Goal: Information Seeking & Learning: Learn about a topic

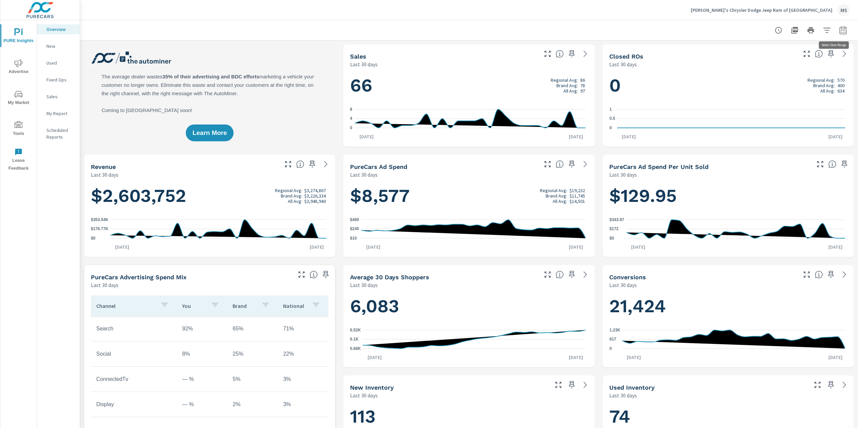
click at [841, 32] on button "button" at bounding box center [843, 30] width 13 height 13
select select "Last 30 days"
click at [690, 34] on div at bounding box center [469, 30] width 762 height 20
click at [839, 32] on icon "button" at bounding box center [843, 30] width 8 height 8
click at [794, 64] on select "Custom [DATE] Last week Last 7 days Last 14 days Last 30 days Last 45 days Last…" at bounding box center [782, 58] width 67 height 13
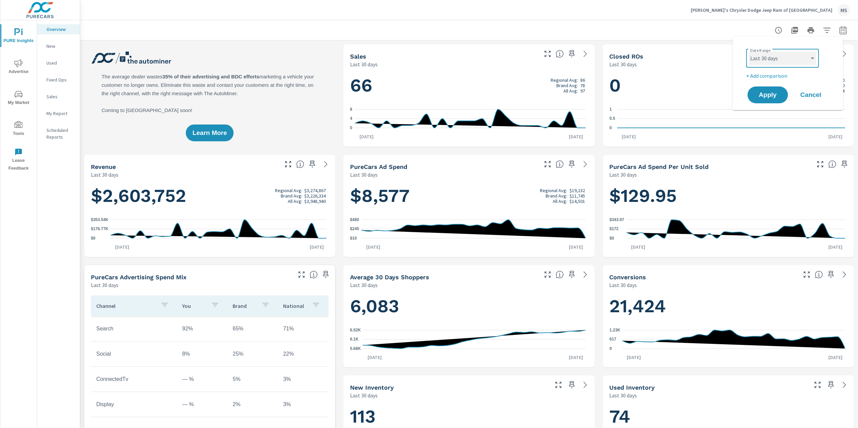
select select "Last 90 days"
click at [749, 52] on select "Custom [DATE] Last week Last 7 days Last 14 days Last 30 days Last 45 days Last…" at bounding box center [782, 58] width 67 height 13
click at [768, 88] on button "Apply" at bounding box center [768, 95] width 42 height 18
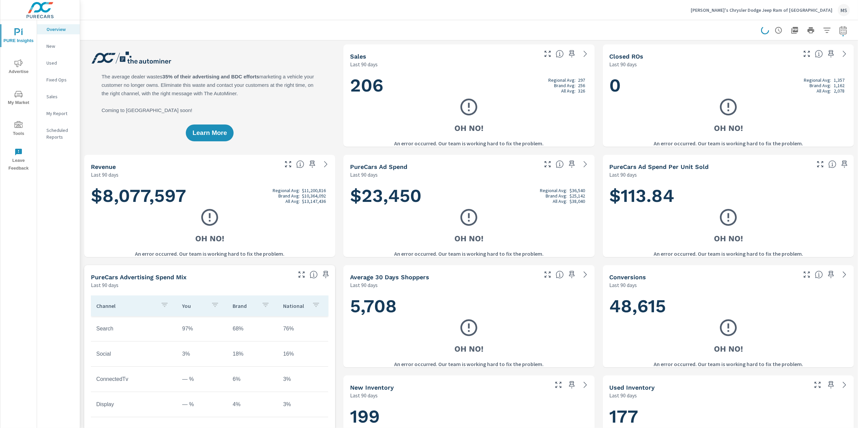
drag, startPoint x: 20, startPoint y: 100, endPoint x: 25, endPoint y: 177, distance: 77.2
click at [25, 177] on div "PURE Insights Advertise My Market Tools Leave Feedback" at bounding box center [18, 224] width 37 height 408
click at [25, 67] on span "Advertise" at bounding box center [18, 67] width 32 height 16
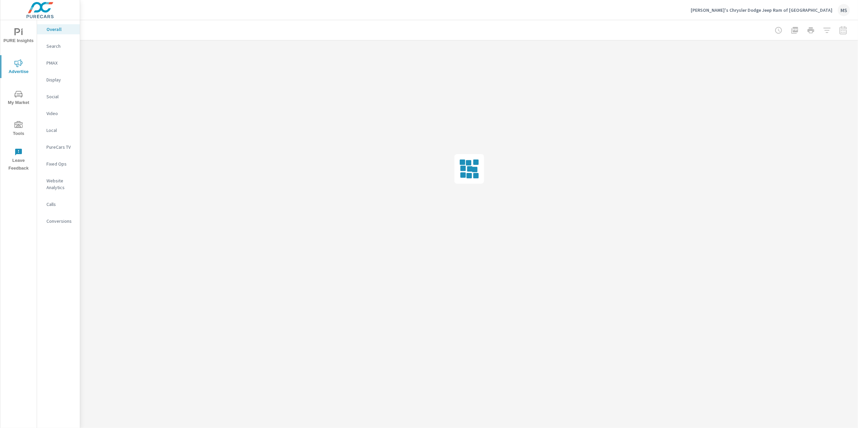
click at [50, 64] on p "PMAX" at bounding box center [60, 63] width 28 height 7
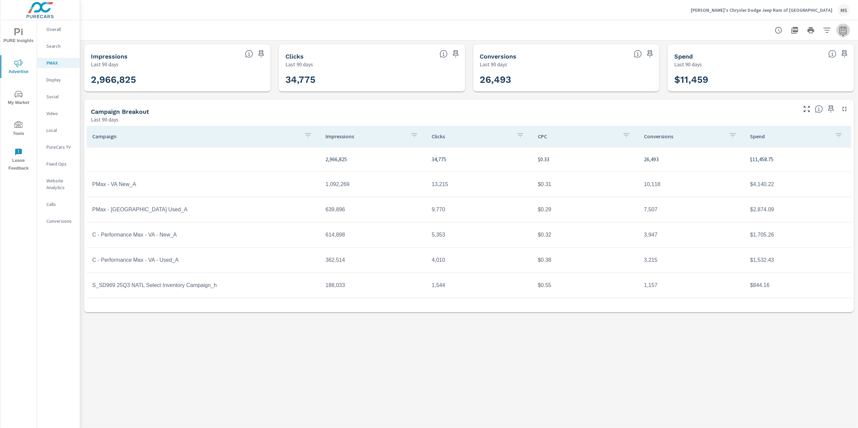
click at [847, 28] on button "button" at bounding box center [843, 30] width 13 height 13
click at [795, 54] on select "Custom [DATE] Last week Last 7 days Last 14 days Last 30 days Last 45 days Last…" at bounding box center [789, 58] width 67 height 13
select select "Month to date"
click at [756, 52] on select "Custom [DATE] Last week Last 7 days Last 14 days Last 30 days Last 45 days Last…" at bounding box center [789, 58] width 67 height 13
click at [784, 93] on span "Apply" at bounding box center [775, 95] width 28 height 6
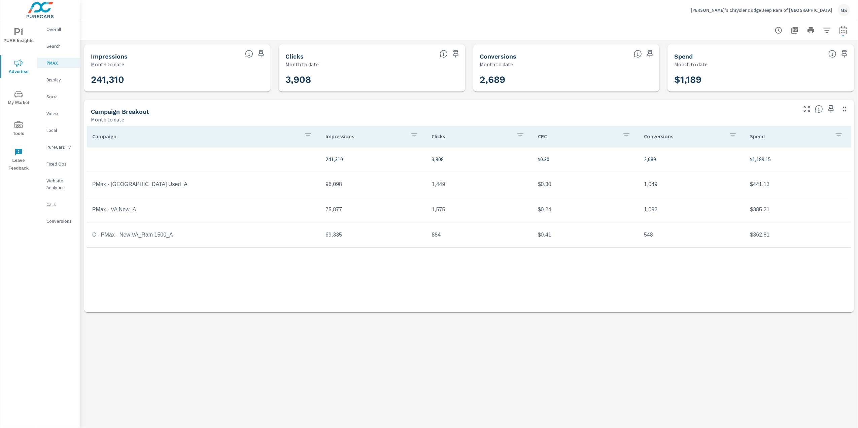
click at [58, 30] on p "Overall" at bounding box center [60, 29] width 28 height 7
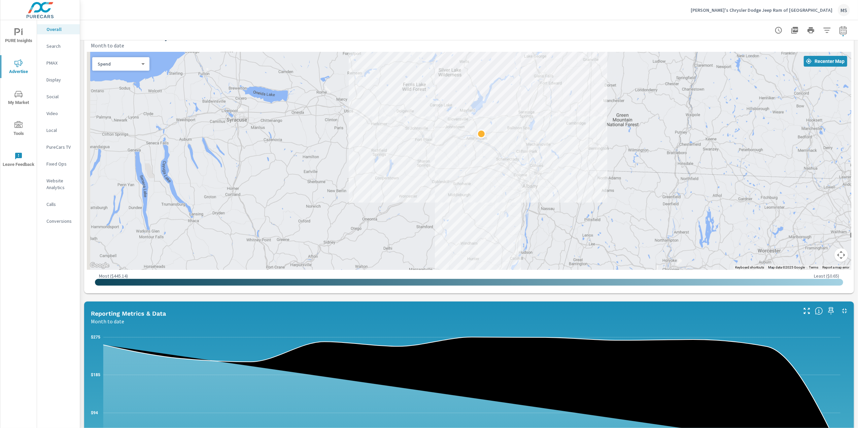
scroll to position [224, 0]
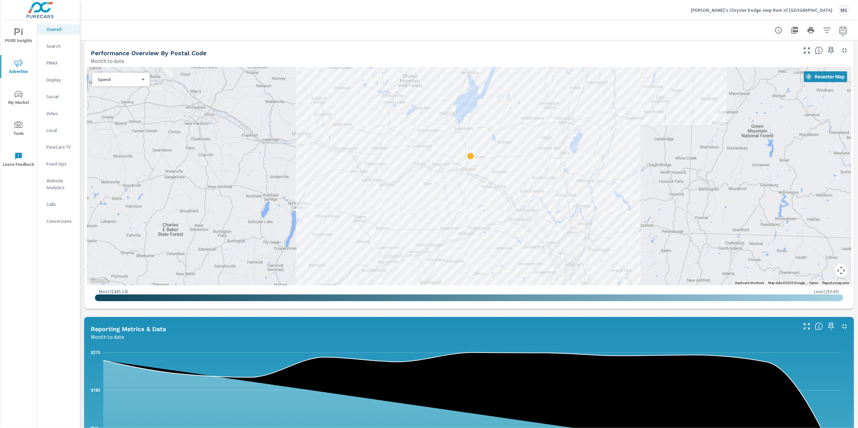
drag, startPoint x: 529, startPoint y: 232, endPoint x: 509, endPoint y: 277, distance: 49.6
click at [519, 320] on div "Paid Media Performance Month to date $2,559 Spend $159.94 Spend Per Unit Sold 2…" at bounding box center [469, 285] width 778 height 939
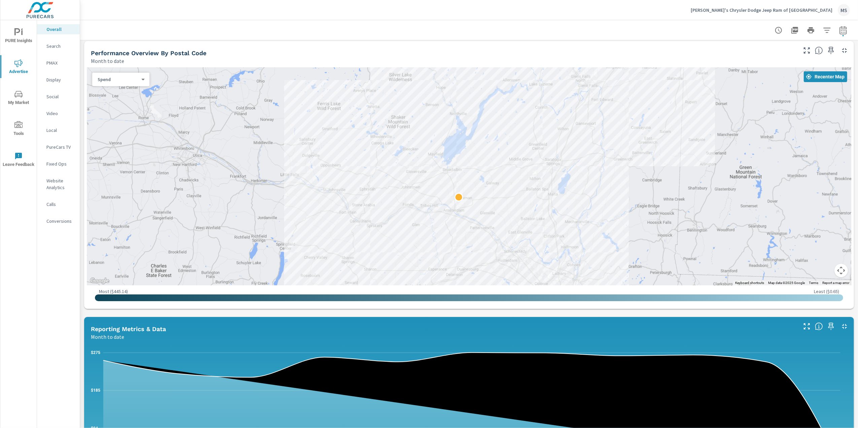
drag, startPoint x: 470, startPoint y: 105, endPoint x: 459, endPoint y: 157, distance: 52.7
click at [459, 157] on div at bounding box center [469, 176] width 765 height 218
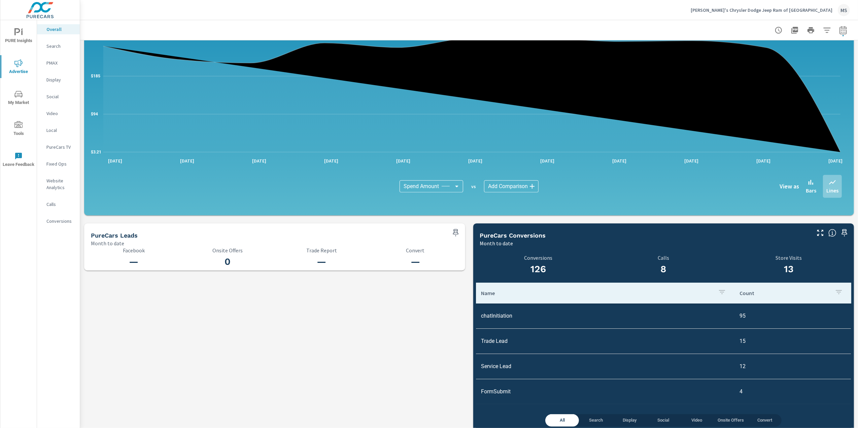
click at [504, 183] on body "PURE Insights Advertise My Market Tools Leave Feedback Overall Search PMAX Disp…" at bounding box center [429, 214] width 858 height 428
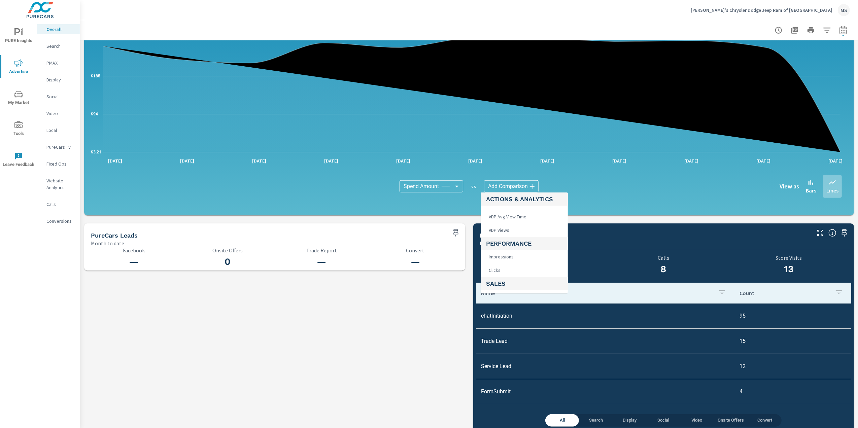
scroll to position [224, 0]
click at [535, 228] on li "VDP Views" at bounding box center [524, 229] width 87 height 13
type input "VDP Views"
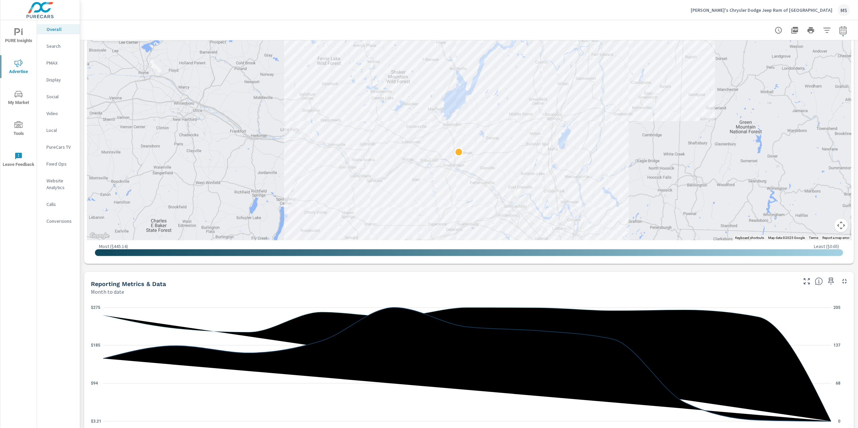
scroll to position [135, 0]
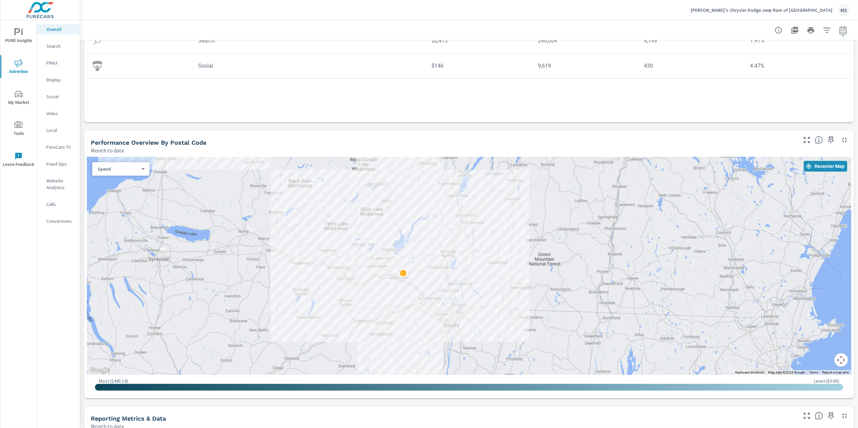
drag, startPoint x: 421, startPoint y: 333, endPoint x: 492, endPoint y: 269, distance: 95.1
click at [492, 269] on div at bounding box center [469, 266] width 765 height 218
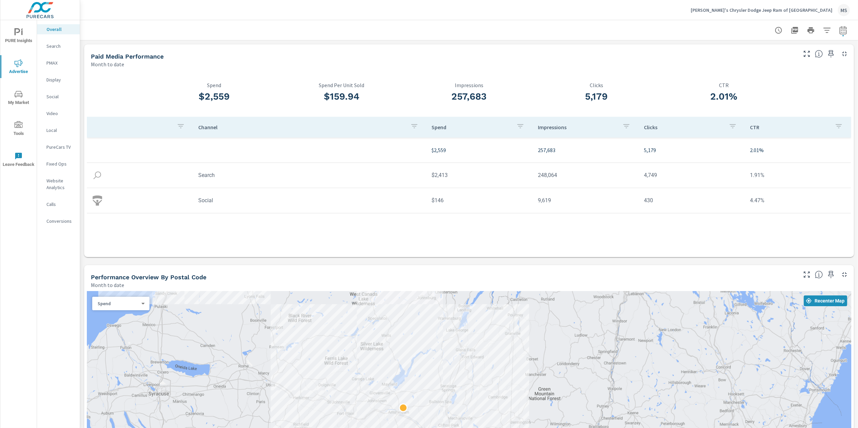
click at [57, 180] on p "Website Analytics" at bounding box center [60, 183] width 28 height 13
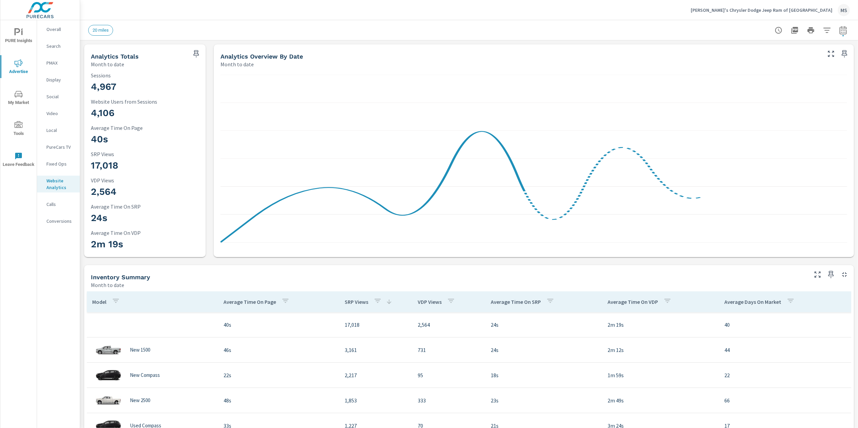
scroll to position [227, 0]
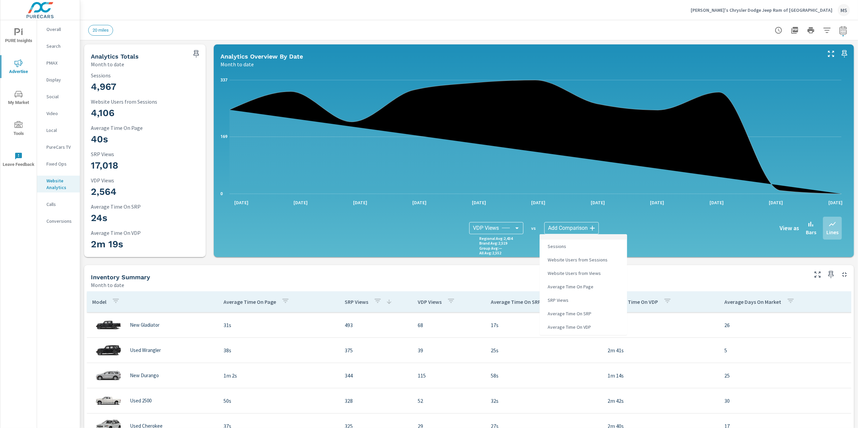
click at [570, 229] on body "PURE Insights Advertise My Market Tools Leave Feedback Overall Search PMAX Disp…" at bounding box center [429, 214] width 858 height 428
click at [105, 28] on div at bounding box center [429, 214] width 858 height 428
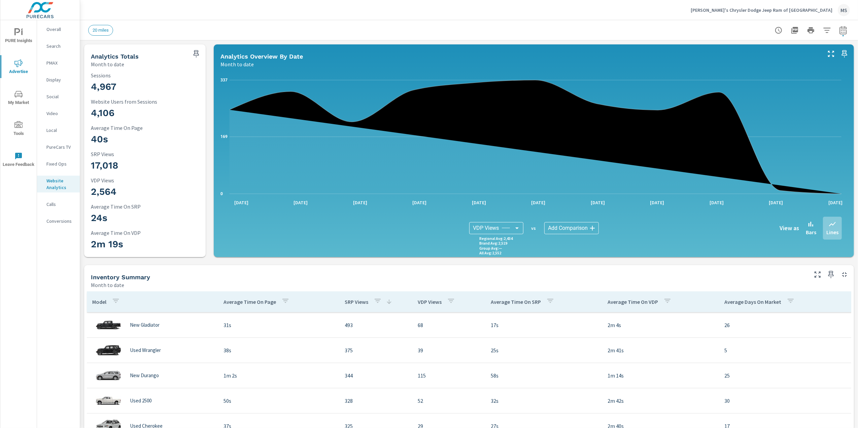
drag, startPoint x: 644, startPoint y: 26, endPoint x: 692, endPoint y: 24, distance: 47.2
click at [650, 23] on div "20 miles" at bounding box center [469, 30] width 762 height 20
click at [839, 28] on icon "button" at bounding box center [843, 30] width 8 height 8
select select "Month to date"
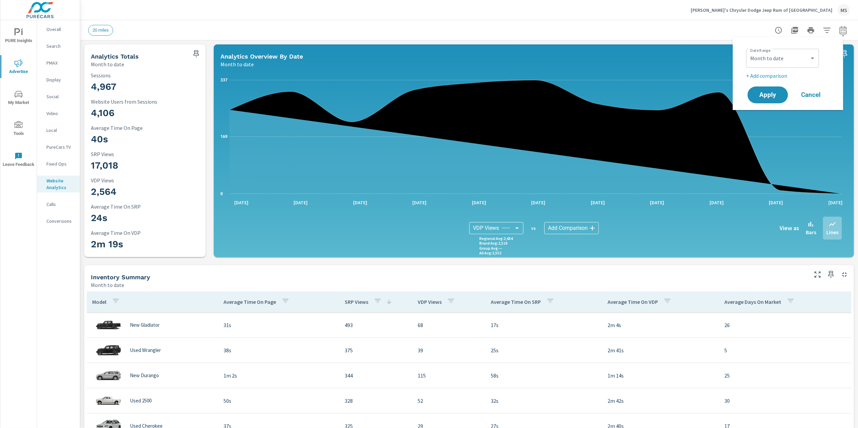
drag, startPoint x: 246, startPoint y: 26, endPoint x: 271, endPoint y: 36, distance: 26.4
click at [249, 26] on div "20 miles" at bounding box center [422, 30] width 668 height 11
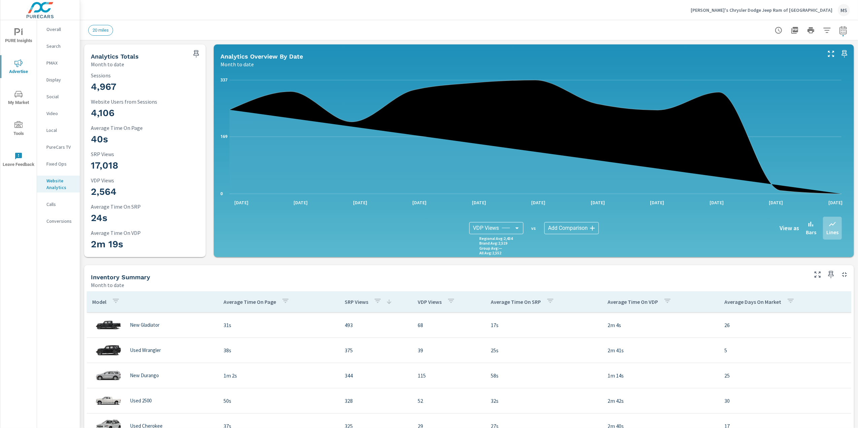
click at [20, 91] on icon "nav menu" at bounding box center [18, 94] width 8 height 6
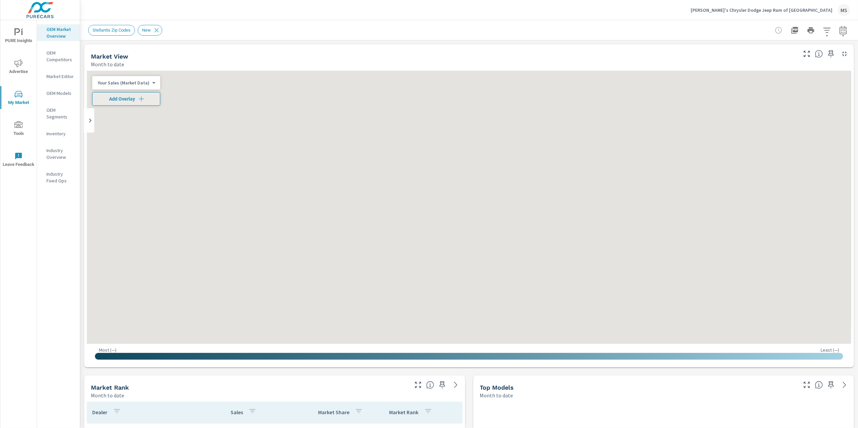
click at [57, 58] on p "OEM Competitors" at bounding box center [60, 55] width 28 height 13
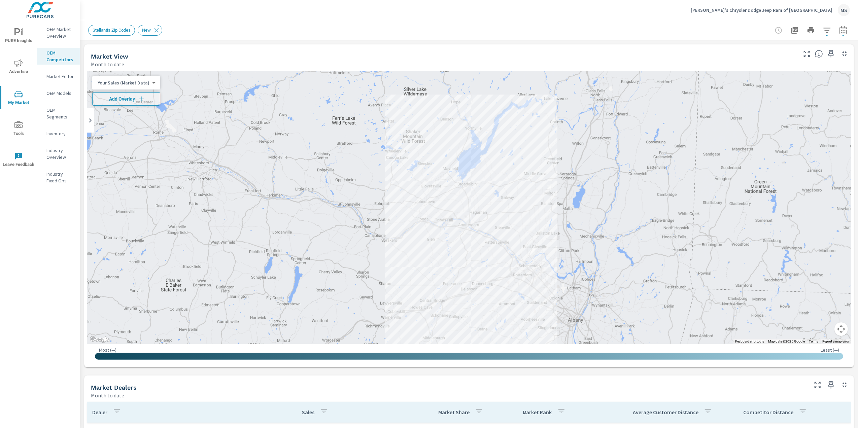
click at [143, 83] on body "PURE Insights Advertise My Market Tools Leave Feedback OEM Market Overview OEM …" at bounding box center [429, 214] width 858 height 428
click at [131, 92] on li "Your Sales (DMS)" at bounding box center [125, 93] width 66 height 11
click at [839, 30] on icon "button" at bounding box center [843, 30] width 8 height 8
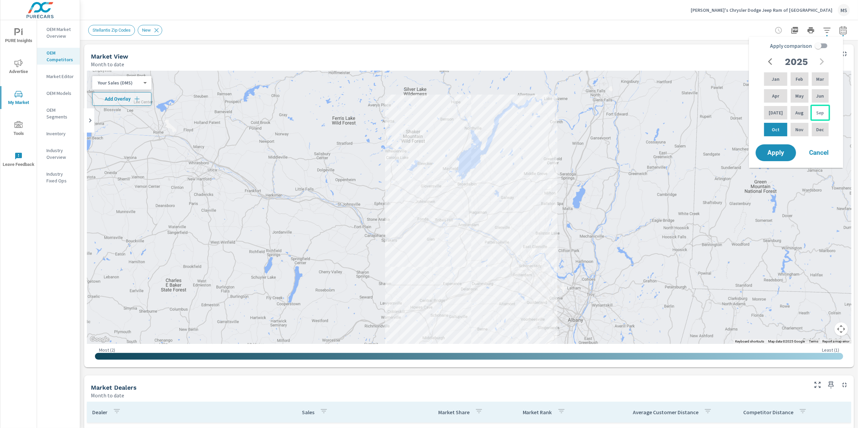
click at [817, 114] on p "Sep" at bounding box center [820, 112] width 8 height 7
click at [780, 146] on button "Apply" at bounding box center [776, 153] width 42 height 18
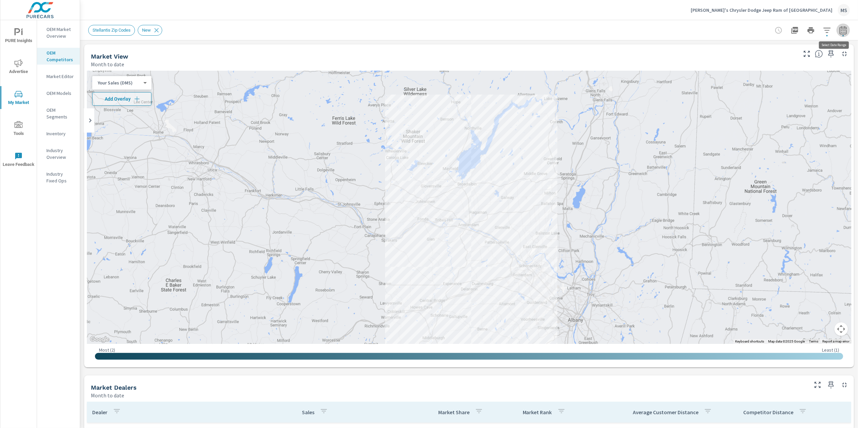
click at [839, 31] on icon "button" at bounding box center [843, 30] width 8 height 8
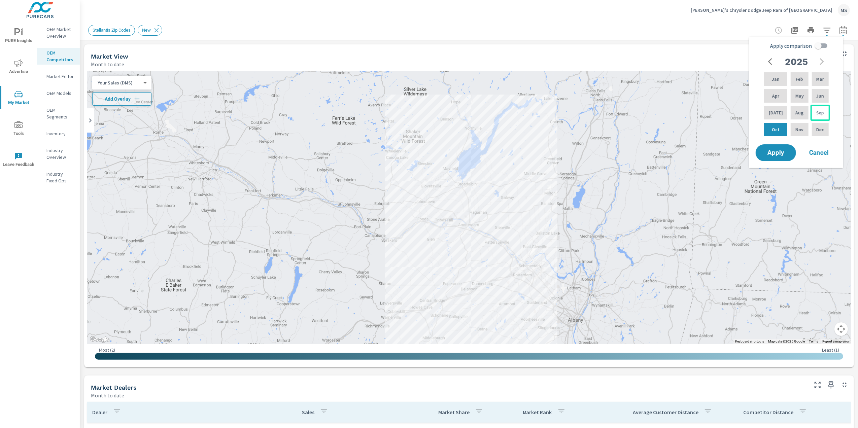
click at [821, 114] on p "Sep" at bounding box center [820, 112] width 8 height 7
click at [821, 112] on p "Sep" at bounding box center [820, 112] width 8 height 7
click at [800, 111] on div "Aug" at bounding box center [799, 113] width 20 height 16
click at [818, 114] on p "Sep" at bounding box center [820, 112] width 8 height 7
click at [779, 154] on span "Apply" at bounding box center [776, 153] width 28 height 6
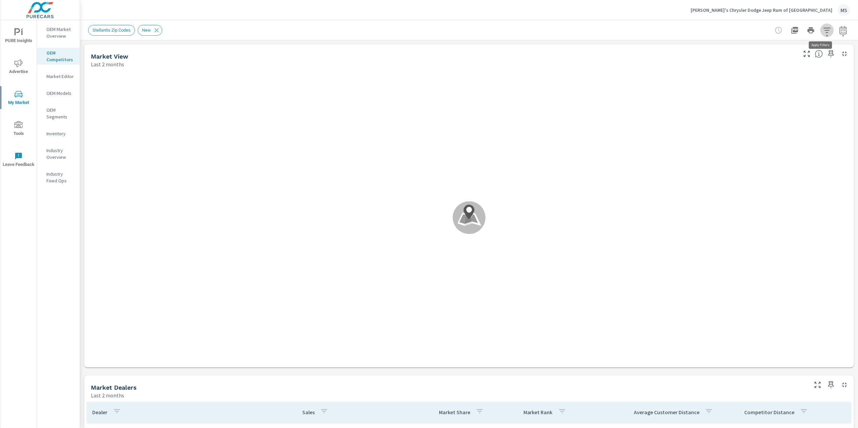
click at [823, 32] on icon "button" at bounding box center [827, 30] width 8 height 8
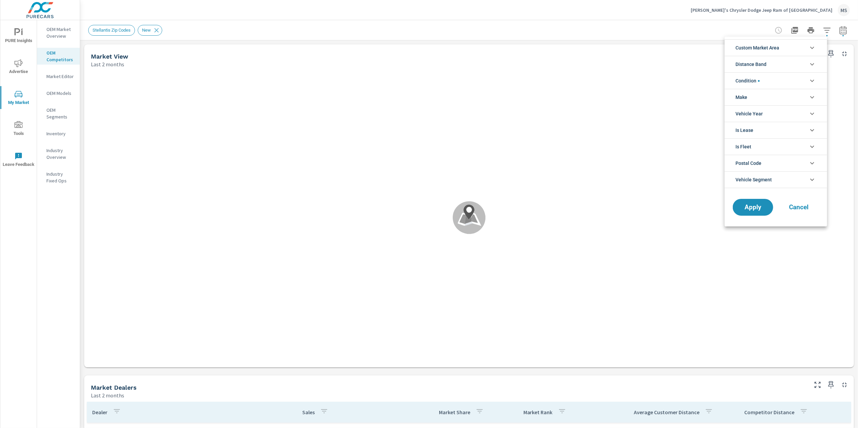
click at [641, 133] on div at bounding box center [429, 214] width 858 height 428
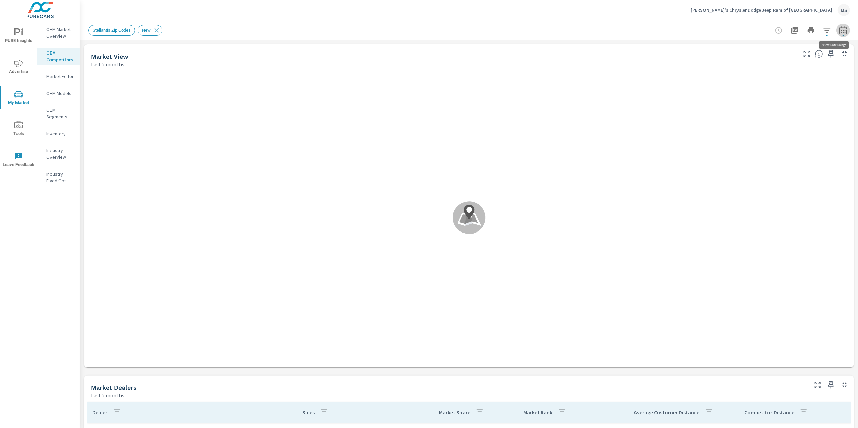
click at [838, 35] on button "button" at bounding box center [843, 30] width 13 height 13
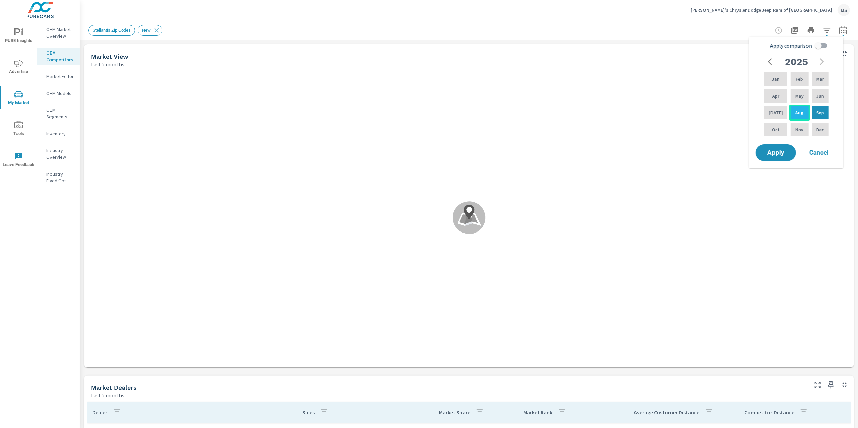
click at [800, 112] on p "Aug" at bounding box center [800, 112] width 8 height 7
click at [821, 114] on p "Sep" at bounding box center [820, 112] width 8 height 7
click at [822, 154] on span "Cancel" at bounding box center [819, 153] width 27 height 6
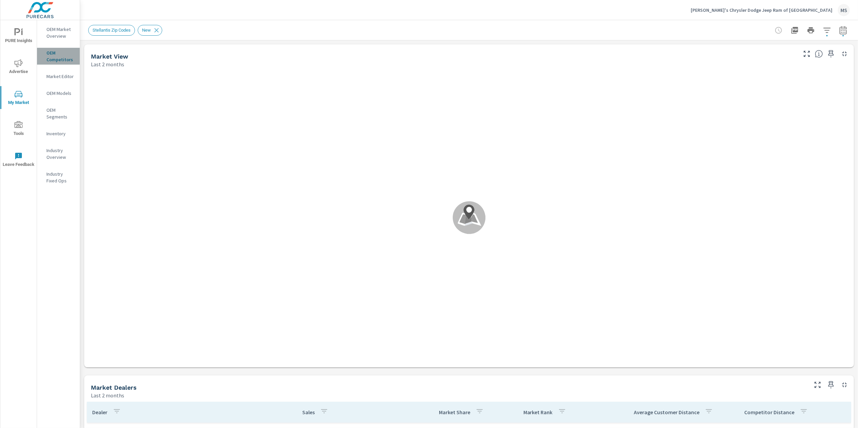
click at [67, 53] on p "OEM Competitors" at bounding box center [60, 55] width 28 height 13
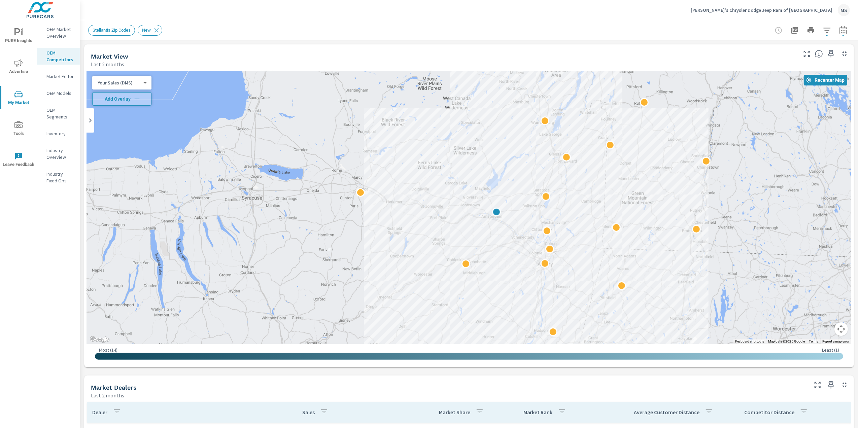
drag, startPoint x: 541, startPoint y: 316, endPoint x: 502, endPoint y: 269, distance: 60.8
click at [502, 269] on div "2" at bounding box center [756, 345] width 646 height 364
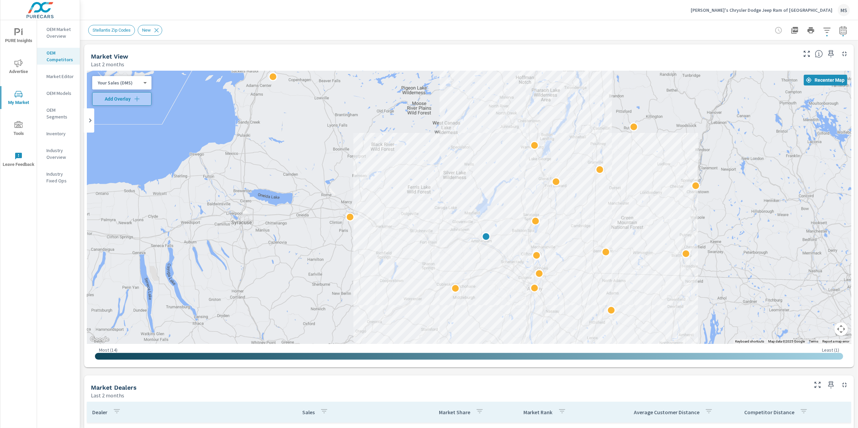
drag, startPoint x: 692, startPoint y: 191, endPoint x: 683, endPoint y: 216, distance: 26.2
click at [681, 216] on div "2" at bounding box center [469, 207] width 765 height 273
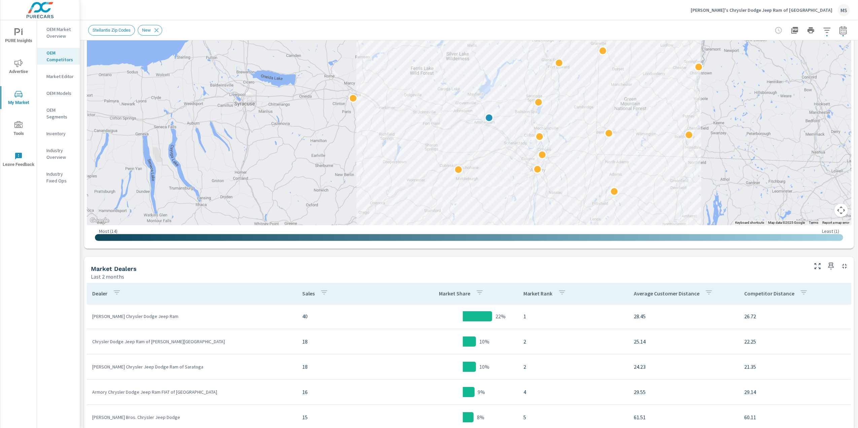
scroll to position [224, 0]
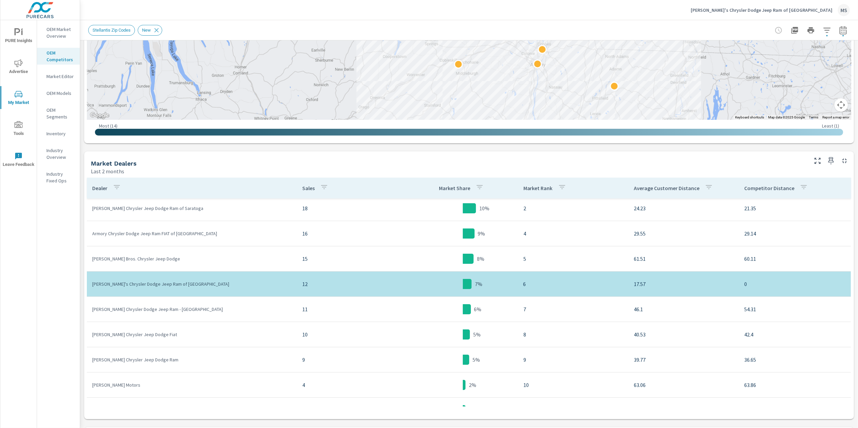
scroll to position [45, 0]
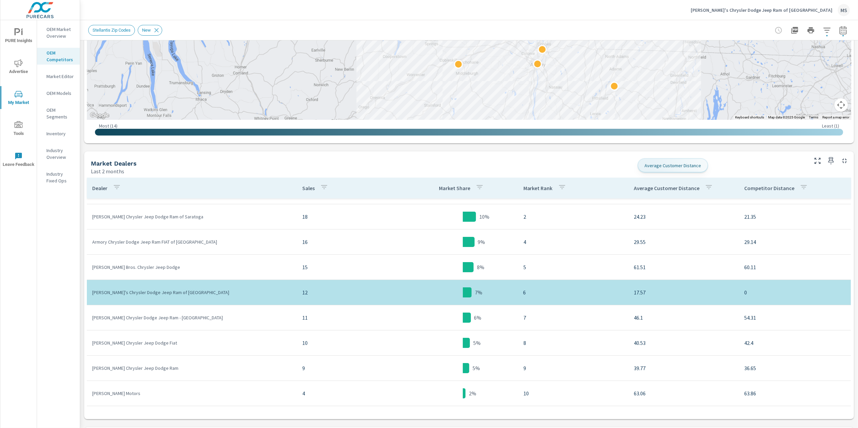
click at [679, 189] on p "Average Customer Distance" at bounding box center [667, 188] width 66 height 7
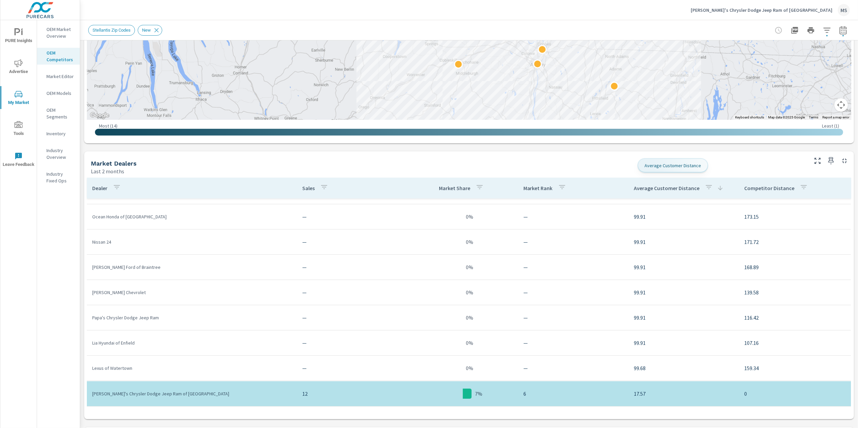
click at [671, 192] on div "Average Customer Distance" at bounding box center [679, 187] width 90 height 15
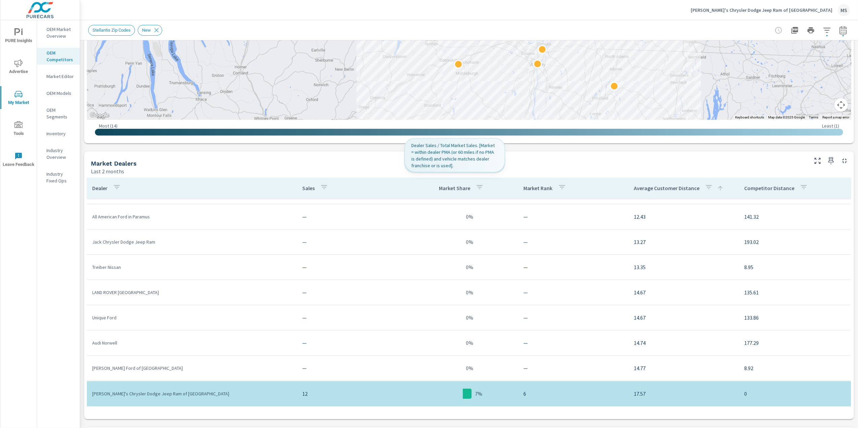
click at [450, 183] on div "Market Share" at bounding box center [462, 187] width 47 height 15
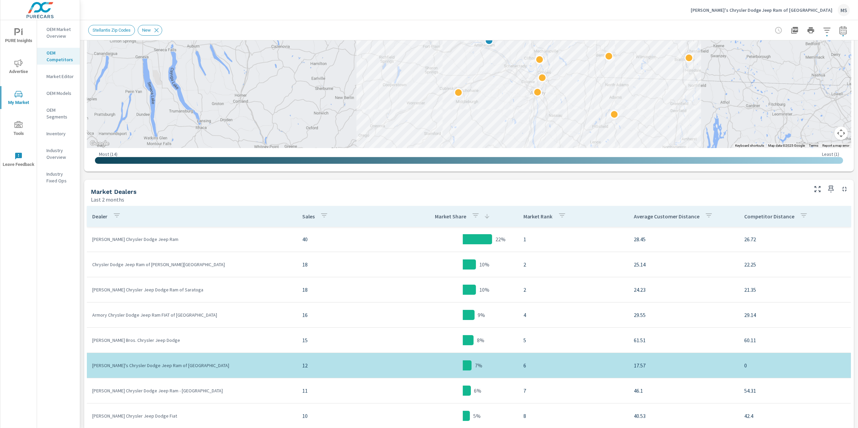
scroll to position [269, 0]
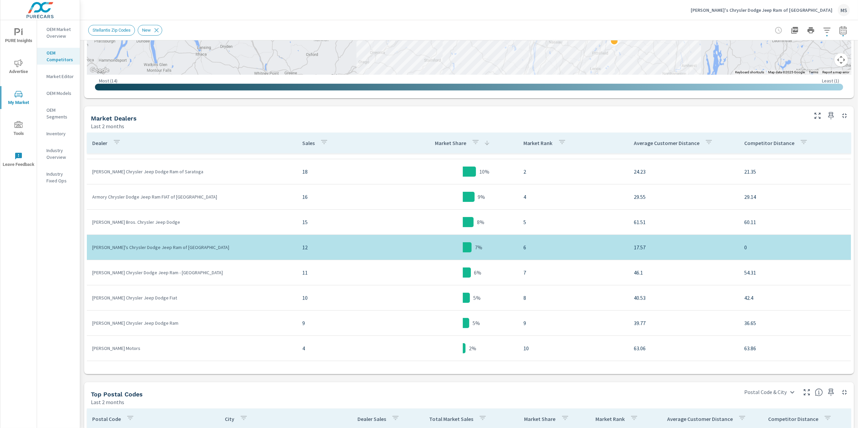
scroll to position [20, 0]
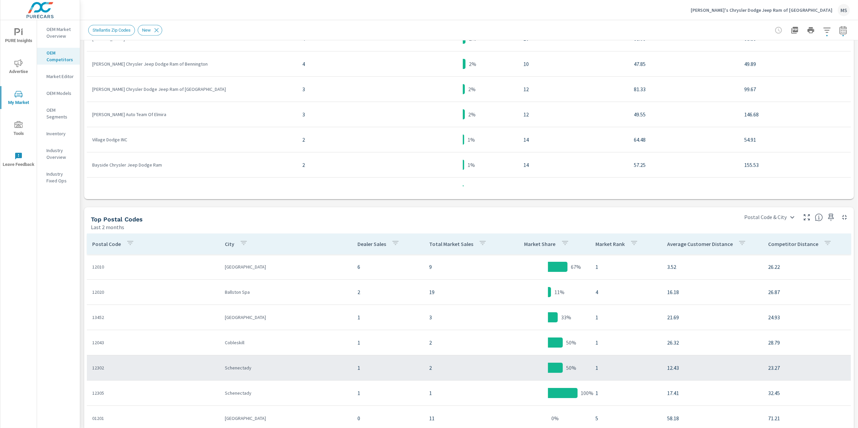
scroll to position [449, 0]
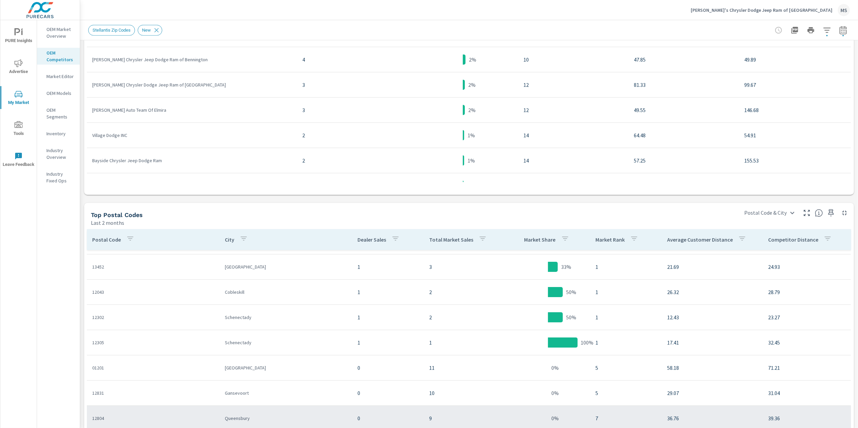
scroll to position [90, 0]
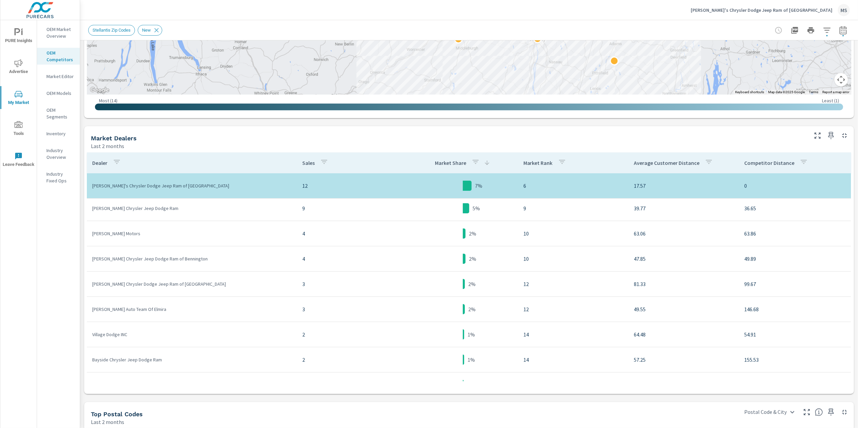
scroll to position [179, 0]
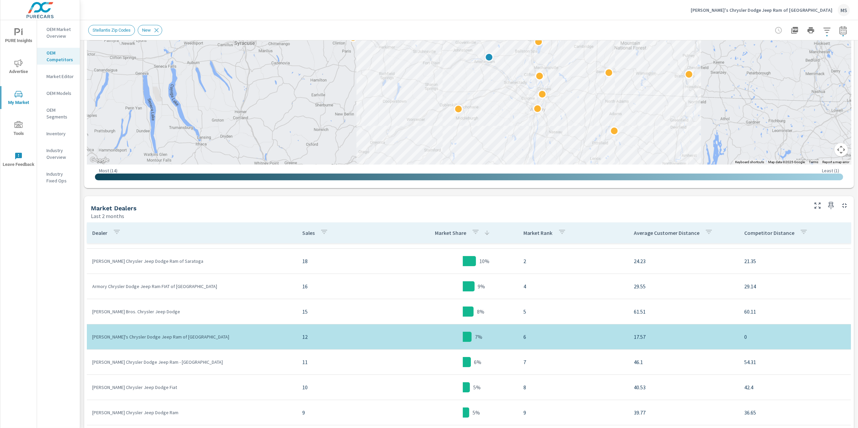
scroll to position [45, 0]
click at [63, 94] on p "OEM Models" at bounding box center [60, 93] width 28 height 7
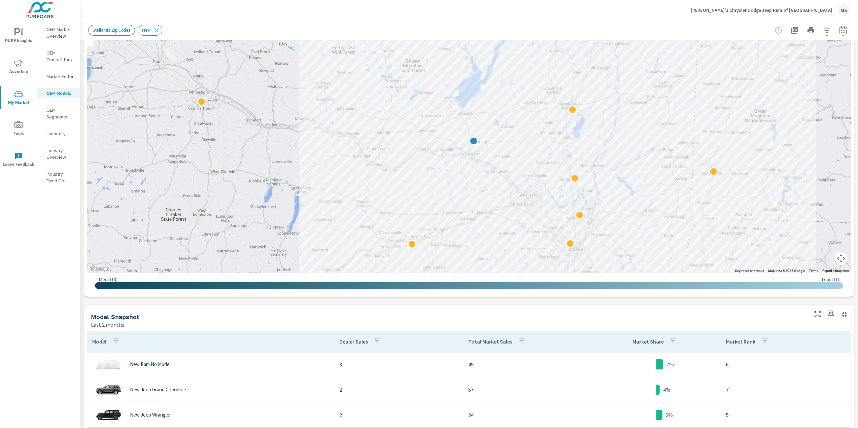
scroll to position [135, 0]
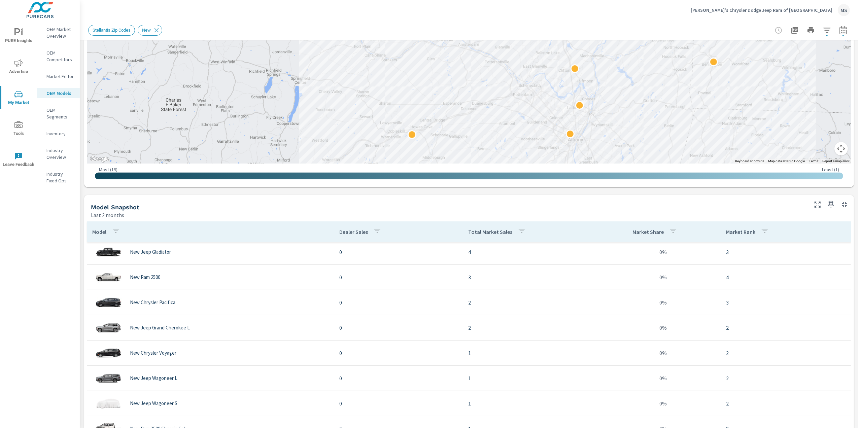
scroll to position [224, 0]
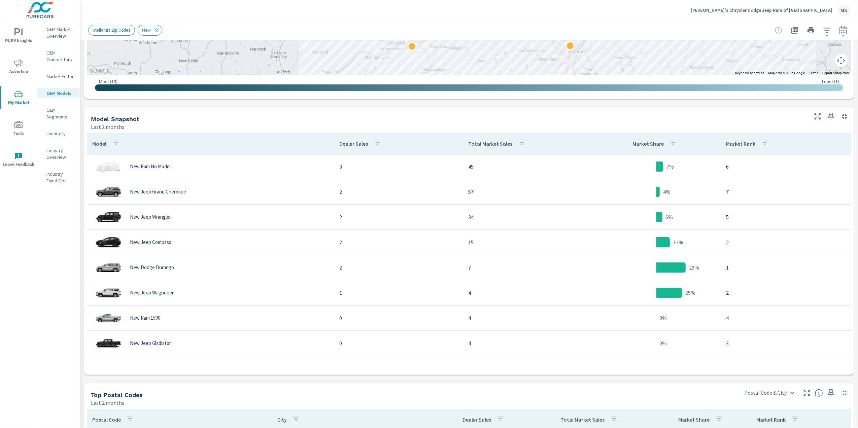
scroll to position [269, 0]
click at [476, 141] on p "Total Market Sales" at bounding box center [490, 143] width 44 height 7
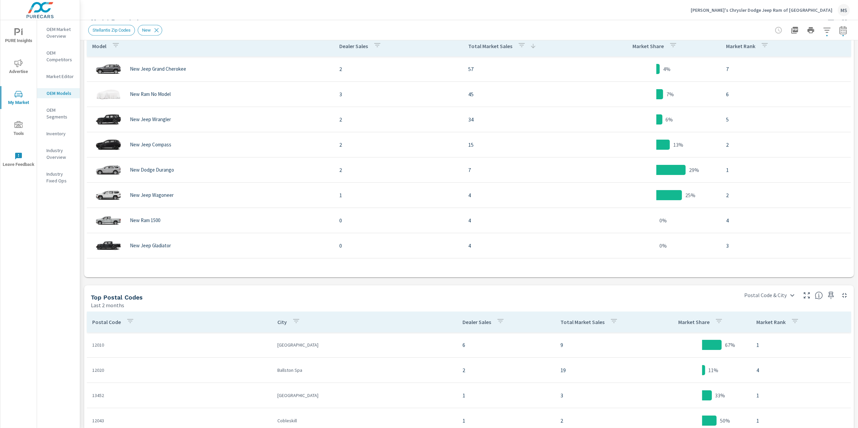
scroll to position [494, 0]
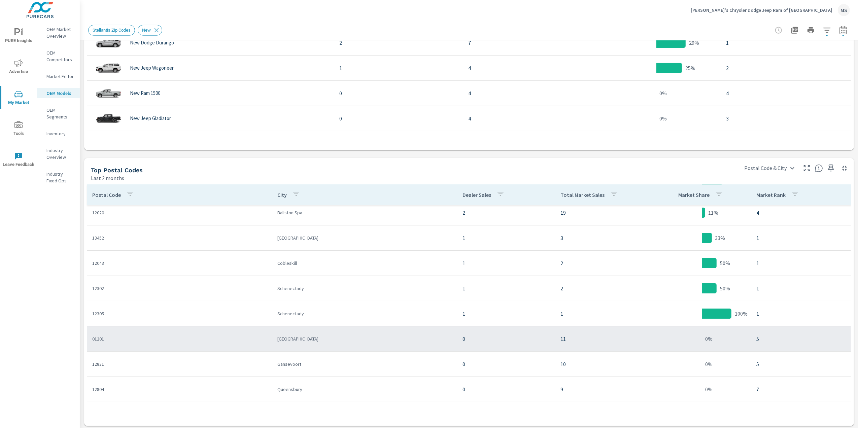
scroll to position [45, 0]
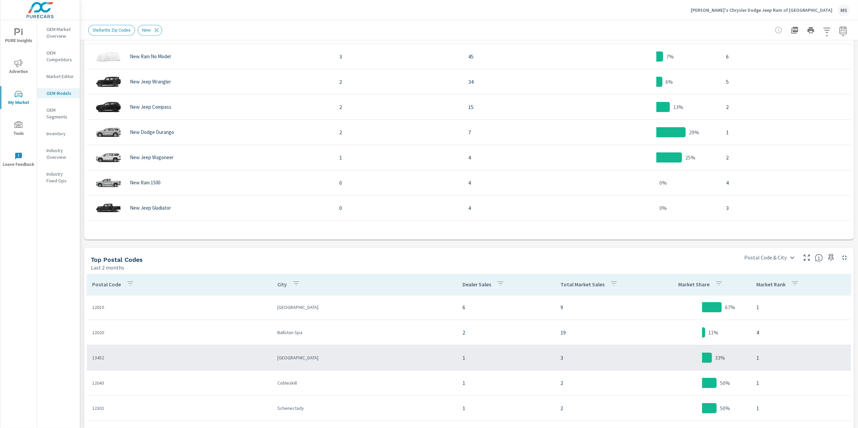
scroll to position [269, 0]
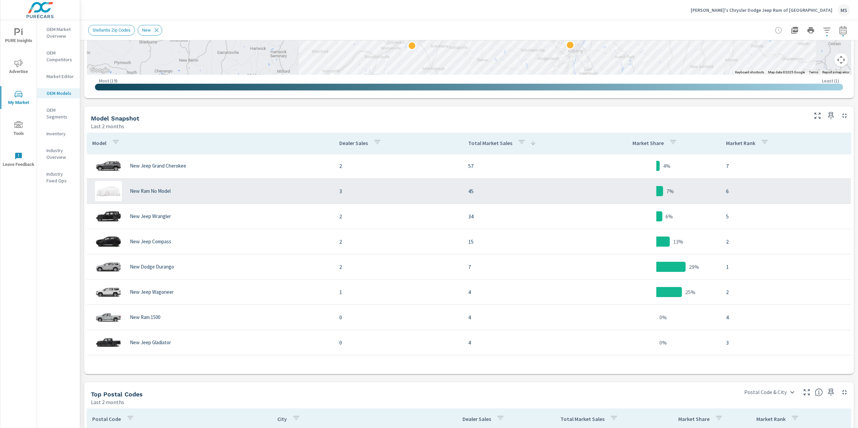
click at [182, 192] on div "New Ram No Model" at bounding box center [210, 191] width 236 height 20
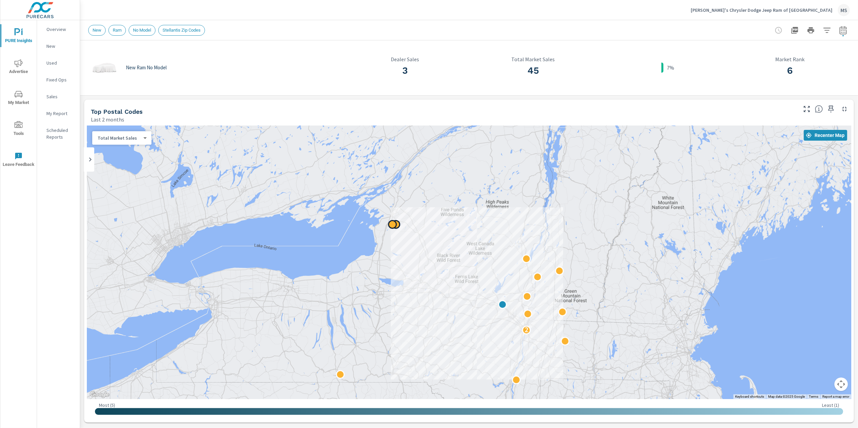
click at [392, 225] on div at bounding box center [392, 224] width 9 height 9
click at [17, 93] on icon "nav menu" at bounding box center [18, 94] width 8 height 8
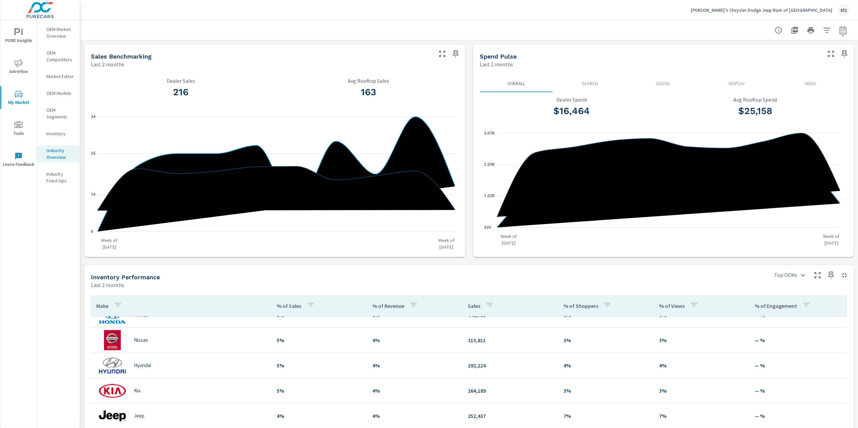
scroll to position [135, 0]
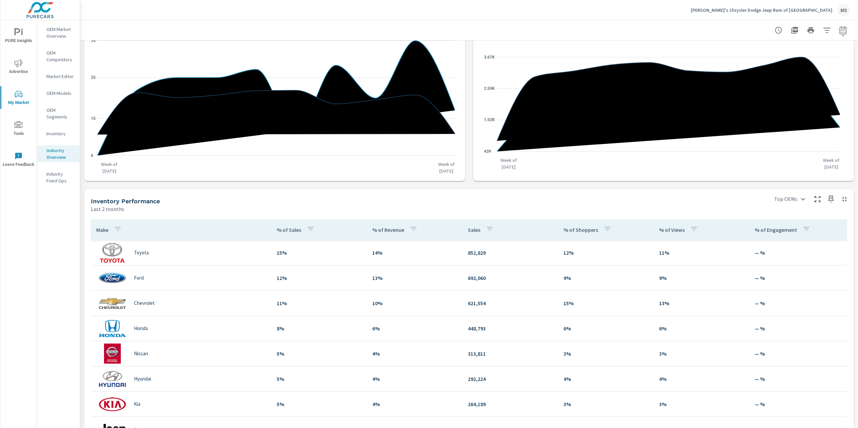
scroll to position [90, 0]
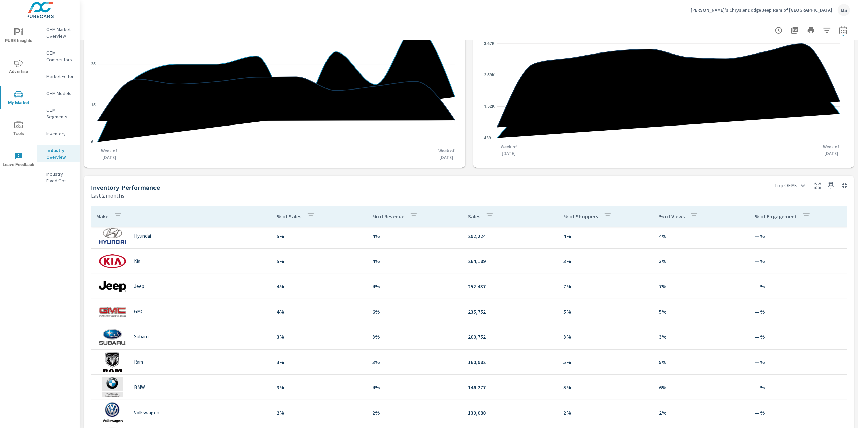
scroll to position [135, 0]
